Goal: Navigation & Orientation: Find specific page/section

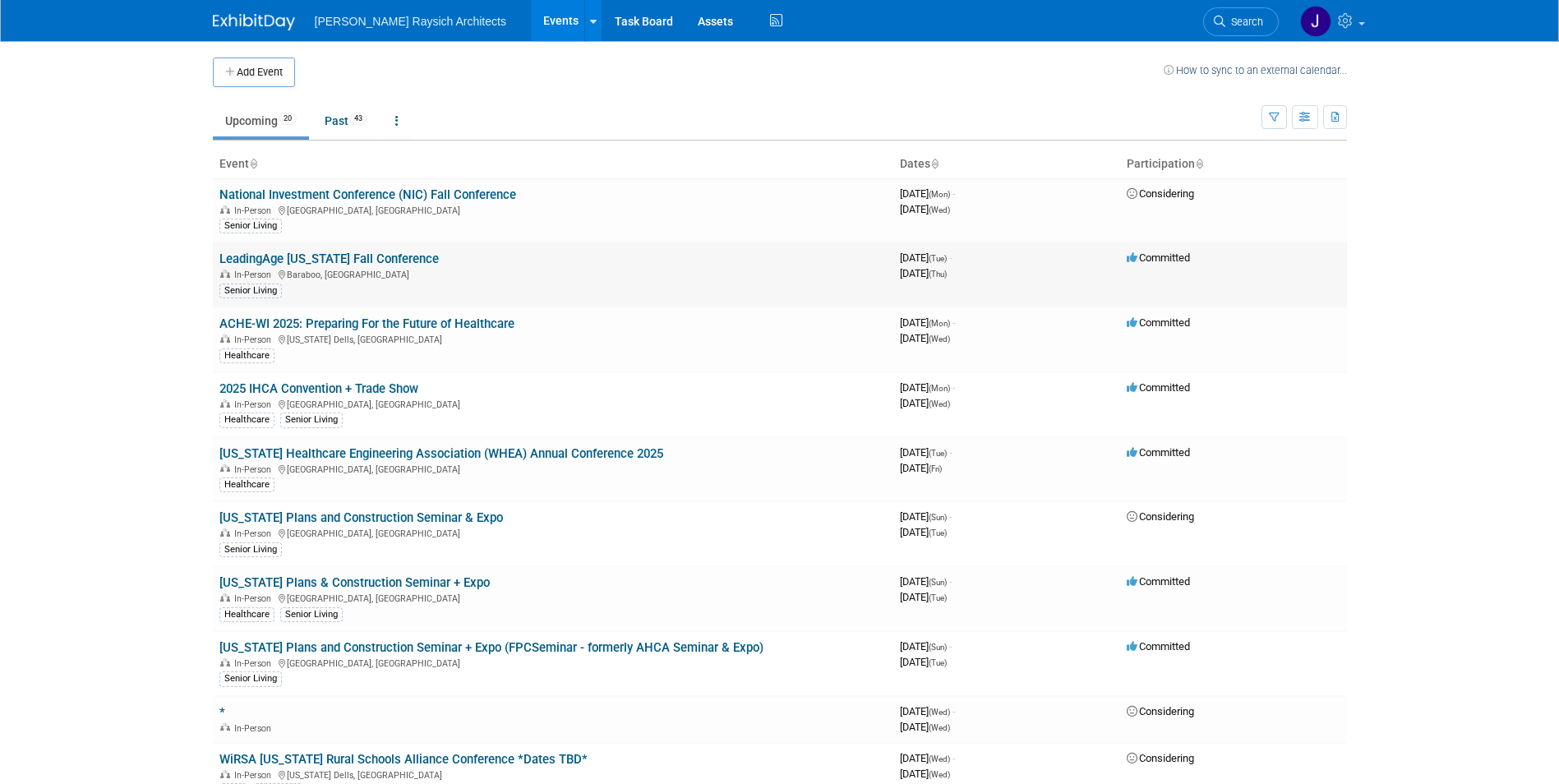
click at [347, 250] on td "LeadingAge [US_STATE] Fall Conference In-Person [GEOGRAPHIC_DATA], [GEOGRAPHIC_…" at bounding box center [552, 274] width 680 height 65
click at [336, 259] on link "LeadingAge [US_STATE] Fall Conference" at bounding box center [329, 259] width 219 height 15
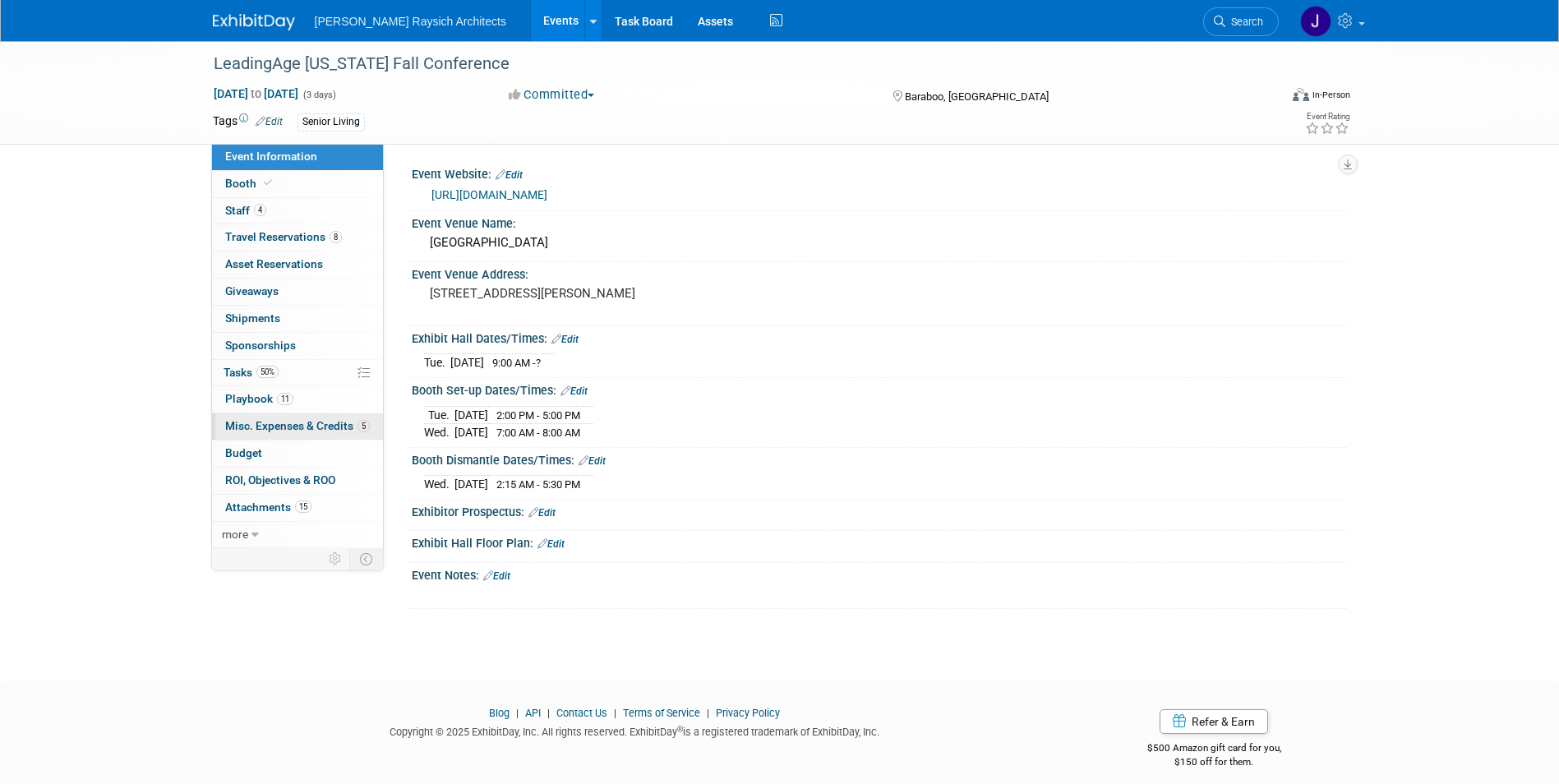
click at [314, 428] on span "Misc. Expenses & Credits 5" at bounding box center [297, 426] width 144 height 13
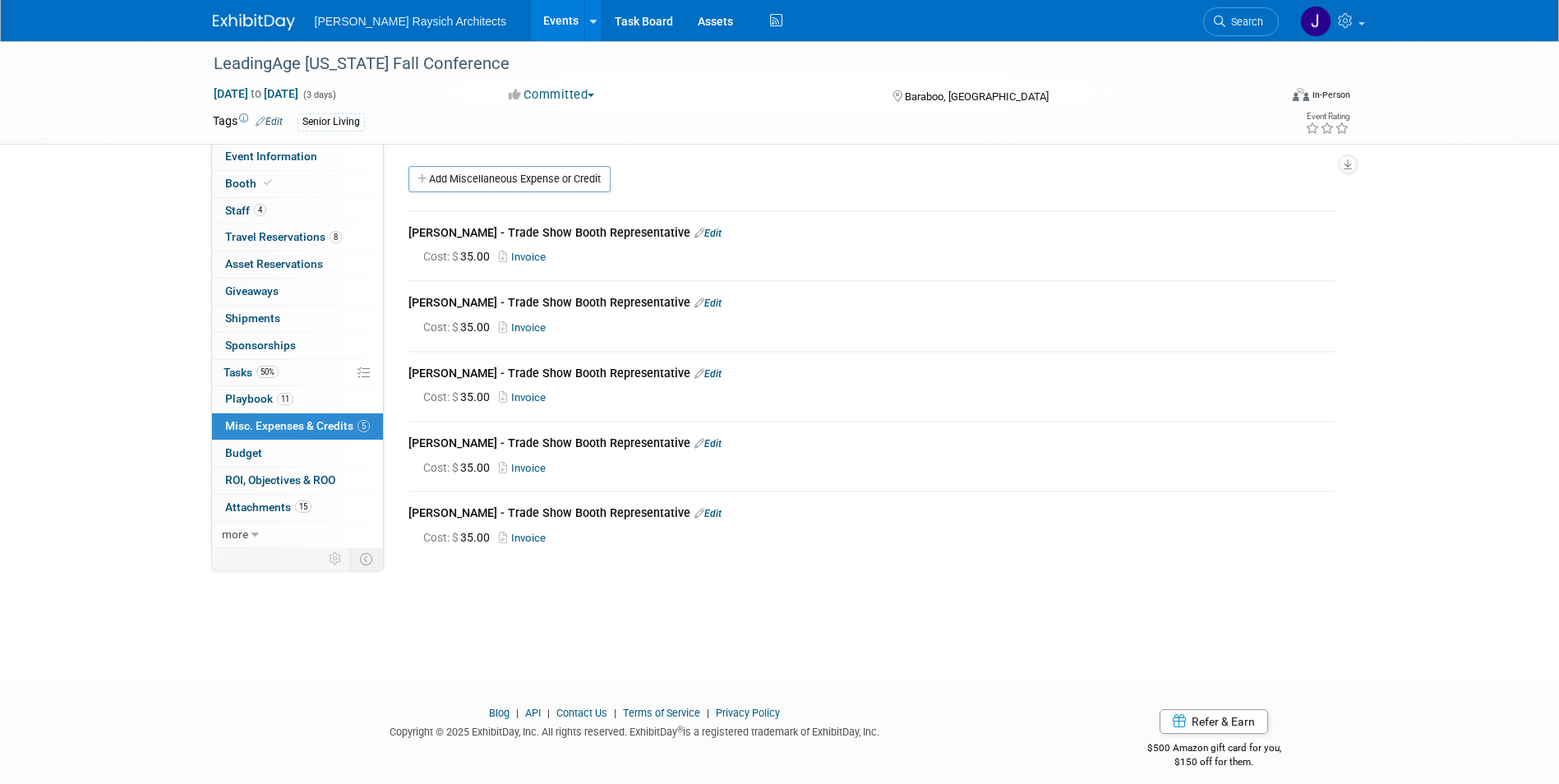
click at [280, 425] on span "Misc. Expenses & Credits 5" at bounding box center [297, 426] width 144 height 13
click at [265, 449] on link "Budget" at bounding box center [297, 454] width 171 height 26
